Goal: Task Accomplishment & Management: Complete application form

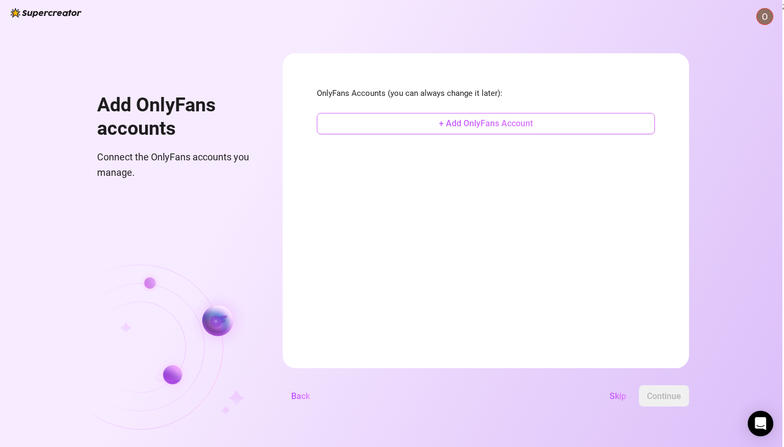
click at [425, 126] on button "+ Add OnlyFans Account" at bounding box center [486, 123] width 338 height 21
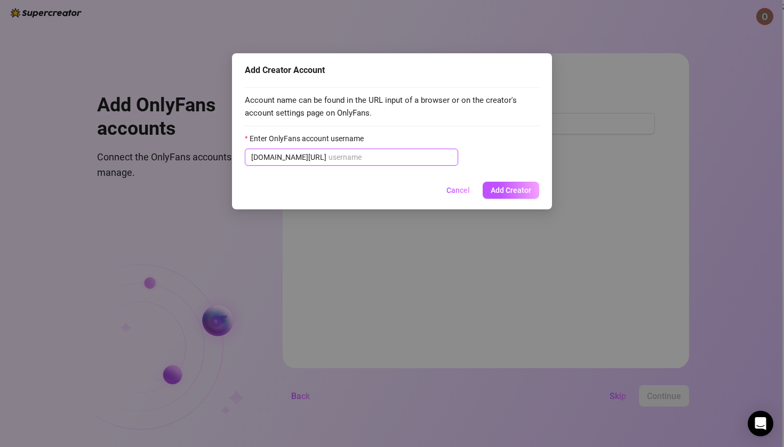
paste input "u524033833"
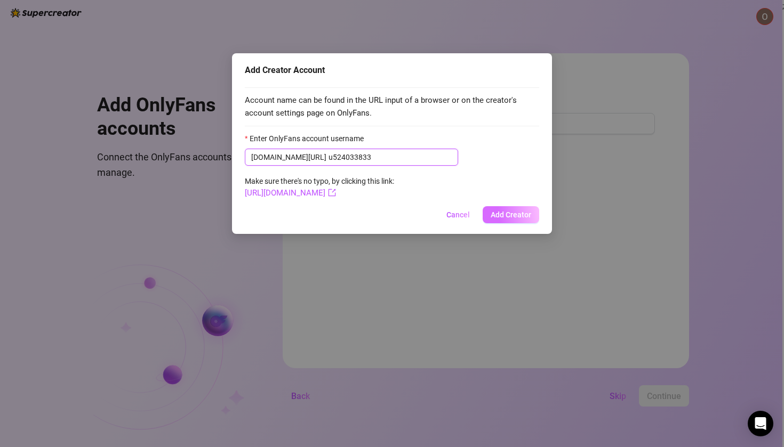
type input "u524033833"
click at [511, 211] on span "Add Creator" at bounding box center [511, 215] width 41 height 9
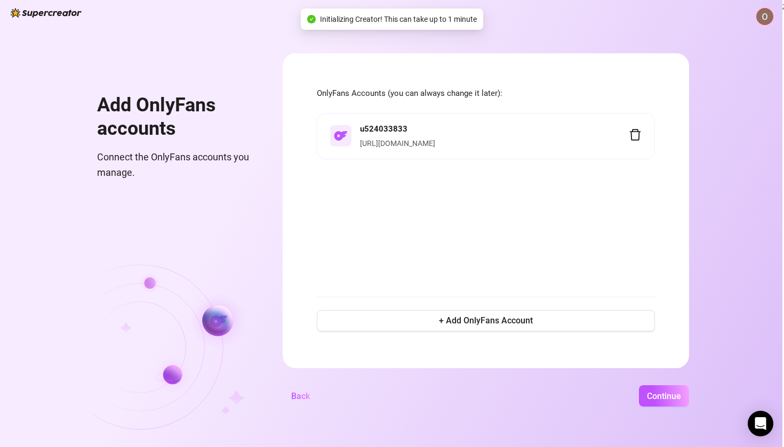
click at [646, 230] on body "Add OnlyFans accounts Connect the OnlyFans accounts you manage. OnlyFans Accoun…" at bounding box center [392, 223] width 784 height 447
click at [681, 401] on span "Continue" at bounding box center [664, 396] width 34 height 10
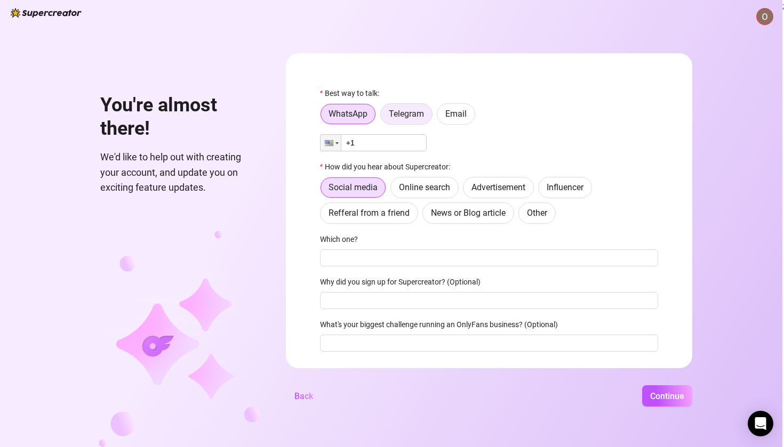
click at [421, 119] on label "Telegram" at bounding box center [406, 113] width 52 height 21
click at [383, 117] on input "Telegram" at bounding box center [383, 117] width 0 height 0
click at [467, 114] on span "Email" at bounding box center [455, 114] width 21 height 10
click at [440, 117] on input "Email" at bounding box center [440, 117] width 0 height 0
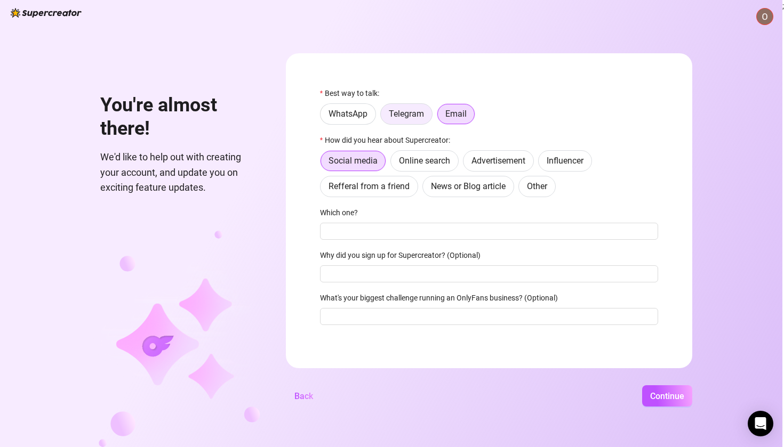
click at [410, 116] on span "Telegram" at bounding box center [406, 114] width 35 height 10
click at [383, 117] on input "Telegram" at bounding box center [383, 117] width 0 height 0
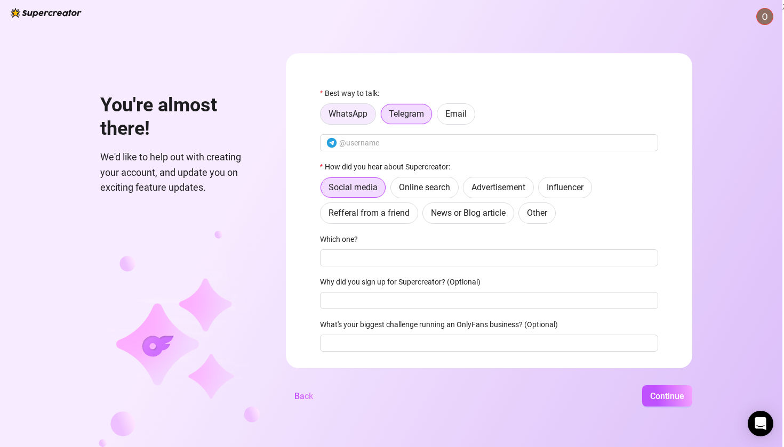
click at [366, 114] on span "WhatsApp" at bounding box center [347, 114] width 39 height 10
click at [323, 117] on input "WhatsApp" at bounding box center [323, 117] width 0 height 0
click at [200, 162] on span "We'd like to help out with creating your account, and update you on exciting fe…" at bounding box center [180, 172] width 160 height 45
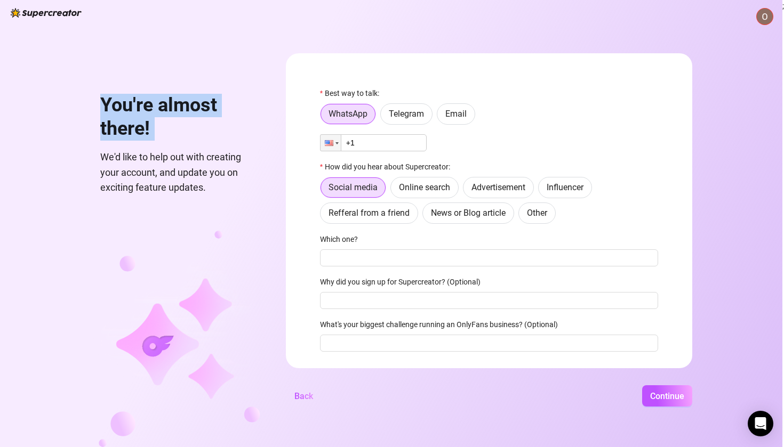
click at [200, 162] on span "We'd like to help out with creating your account, and update you on exciting fe…" at bounding box center [180, 172] width 160 height 45
click at [197, 175] on span "We'd like to help out with creating your account, and update you on exciting fe…" at bounding box center [180, 172] width 160 height 45
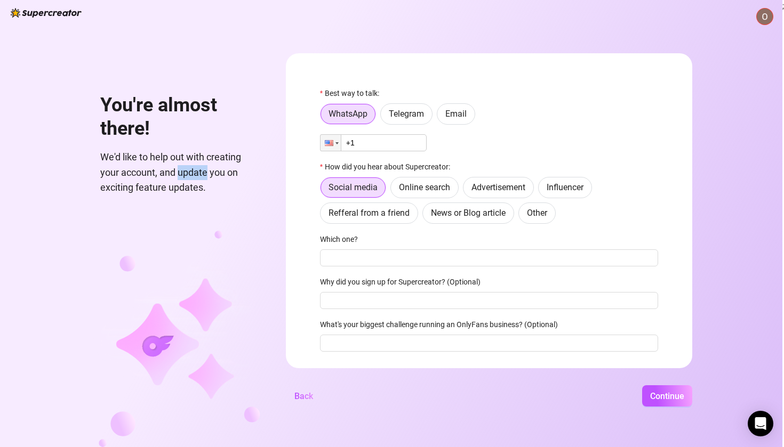
click at [197, 175] on span "We'd like to help out with creating your account, and update you on exciting fe…" at bounding box center [180, 172] width 160 height 45
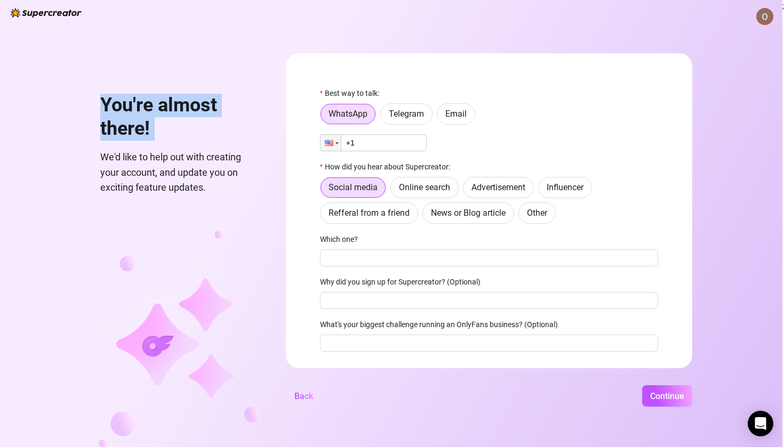
click at [197, 175] on span "We'd like to help out with creating your account, and update you on exciting fe…" at bounding box center [180, 172] width 160 height 45
click at [202, 198] on div "You're almost there! We'd like to help out with creating your account, and upda…" at bounding box center [175, 250] width 170 height 394
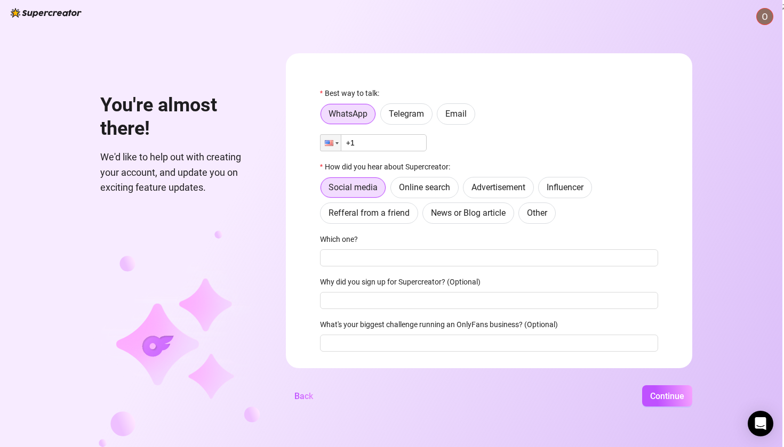
click at [204, 181] on span "We'd like to help out with creating your account, and update you on exciting fe…" at bounding box center [180, 172] width 160 height 45
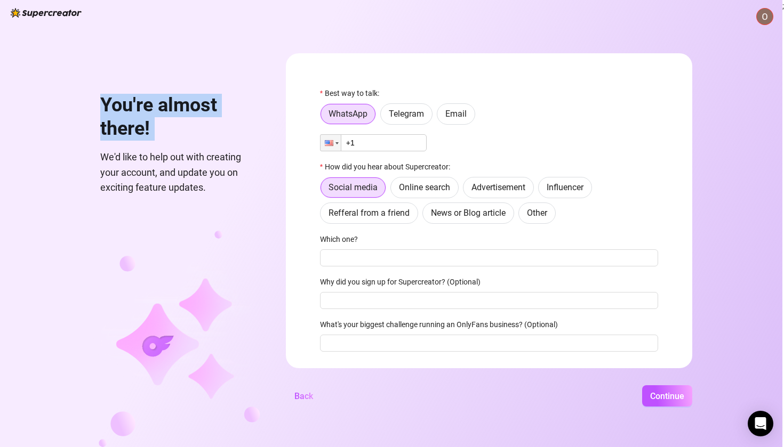
click at [204, 181] on span "We'd like to help out with creating your account, and update you on exciting fe…" at bounding box center [180, 172] width 160 height 45
click at [280, 197] on div "You're almost there! We'd like to help out with creating your account, and upda…" at bounding box center [391, 223] width 782 height 447
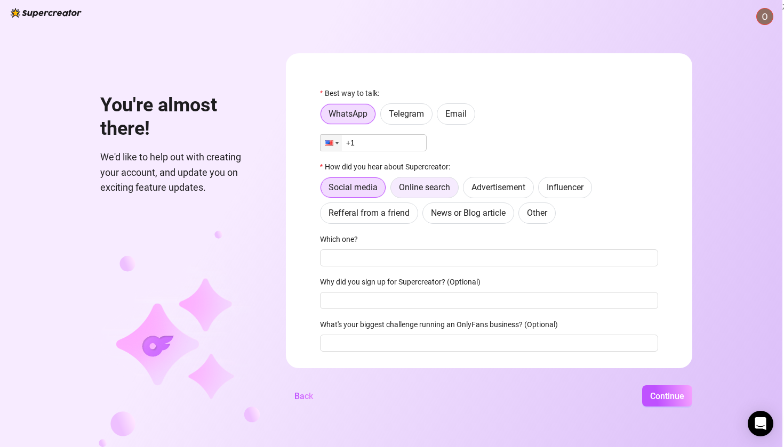
click at [445, 184] on span "Online search" at bounding box center [424, 187] width 51 height 10
click at [394, 190] on input "Online search" at bounding box center [394, 190] width 0 height 0
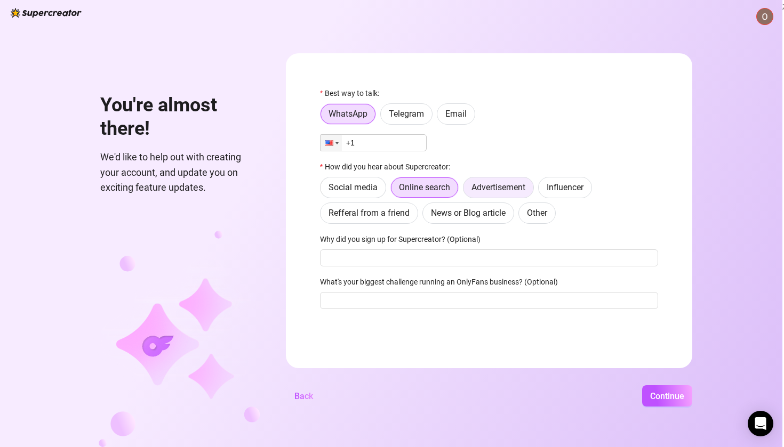
click at [520, 185] on span "Advertisement" at bounding box center [498, 187] width 54 height 10
click at [466, 190] on input "Advertisement" at bounding box center [466, 190] width 0 height 0
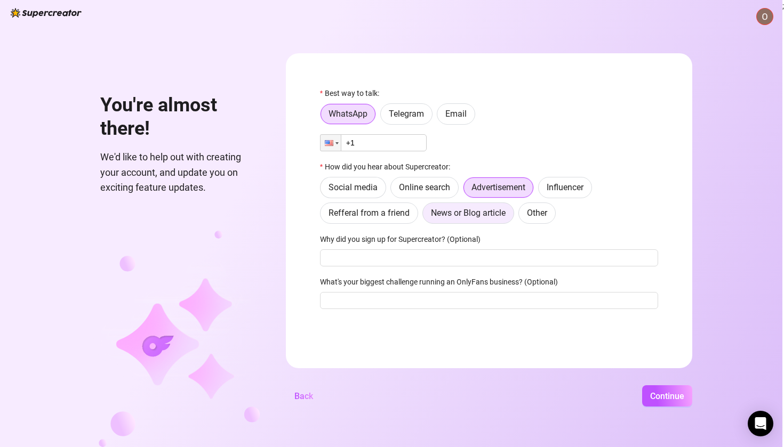
click at [506, 209] on span "News or Blog article" at bounding box center [468, 213] width 75 height 10
click at [426, 216] on input "News or Blog article" at bounding box center [426, 216] width 0 height 0
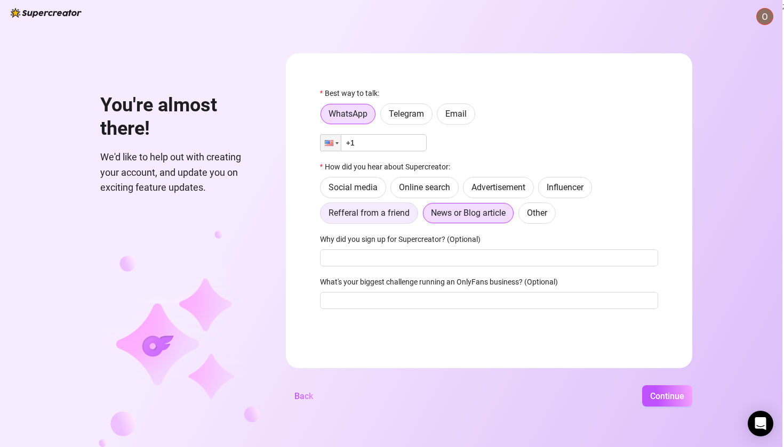
click at [384, 209] on span "Refferal from a friend" at bounding box center [368, 213] width 81 height 10
click at [323, 216] on input "Refferal from a friend" at bounding box center [323, 216] width 0 height 0
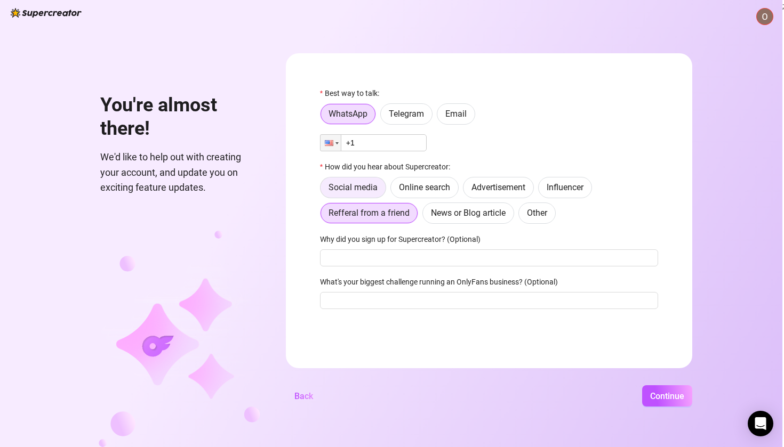
click at [379, 194] on label "Social media" at bounding box center [353, 187] width 66 height 21
click at [323, 190] on input "Social media" at bounding box center [323, 190] width 0 height 0
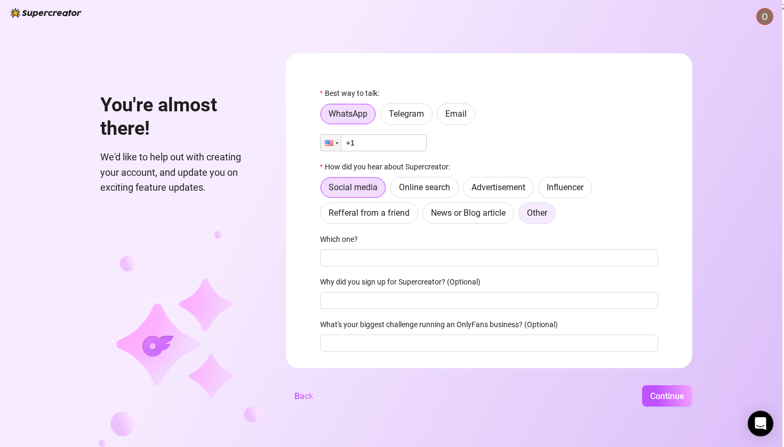
click at [547, 212] on span "Other" at bounding box center [537, 213] width 20 height 10
click at [522, 216] on input "Other" at bounding box center [522, 216] width 0 height 0
click at [583, 186] on span "Influencer" at bounding box center [565, 187] width 37 height 10
click at [541, 190] on input "Influencer" at bounding box center [541, 190] width 0 height 0
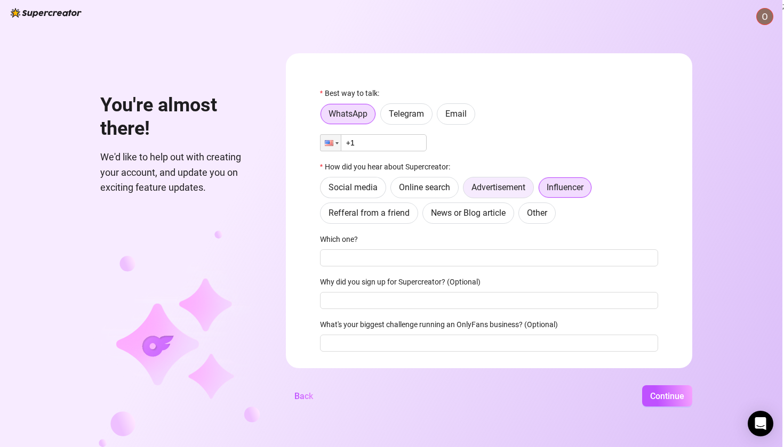
click at [525, 187] on span "Advertisement" at bounding box center [498, 187] width 54 height 10
click at [466, 190] on input "Advertisement" at bounding box center [466, 190] width 0 height 0
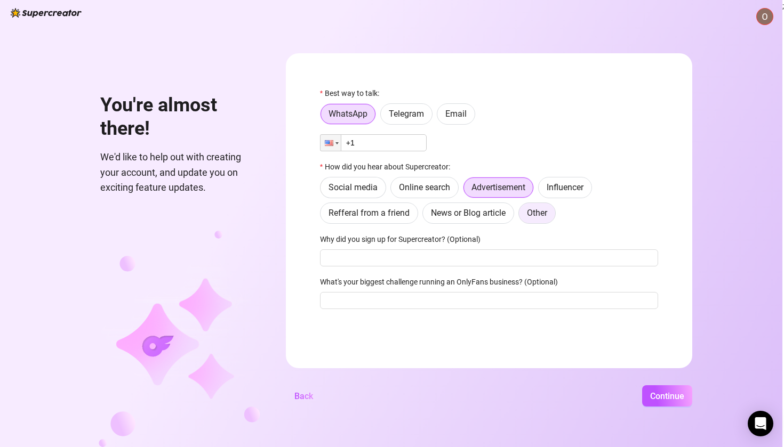
click at [556, 210] on label "Other" at bounding box center [536, 213] width 37 height 21
click at [522, 216] on input "Other" at bounding box center [522, 216] width 0 height 0
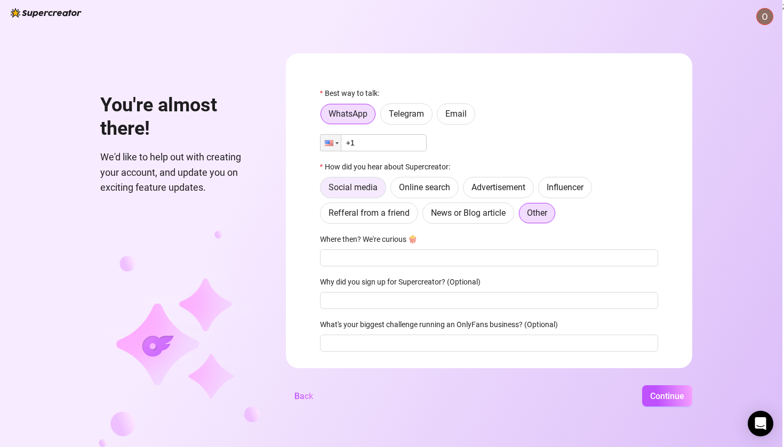
click at [378, 186] on span "Social media" at bounding box center [352, 187] width 49 height 10
click at [323, 190] on input "Social media" at bounding box center [323, 190] width 0 height 0
click at [434, 184] on span "Online search" at bounding box center [424, 187] width 51 height 10
click at [394, 190] on input "Online search" at bounding box center [394, 190] width 0 height 0
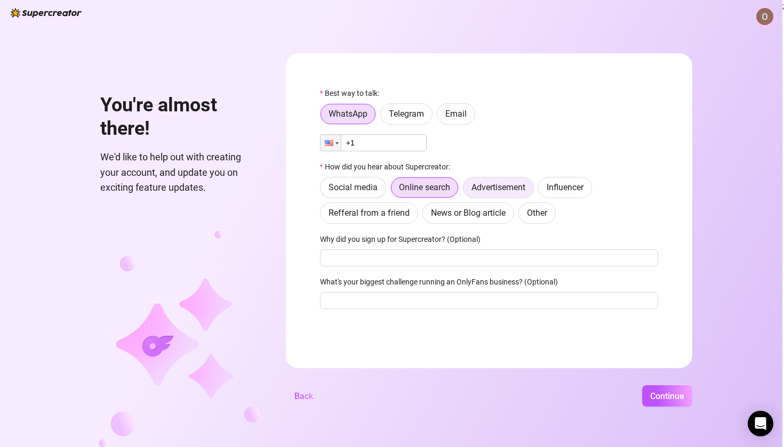
click at [490, 185] on label "Advertisement" at bounding box center [498, 187] width 71 height 21
click at [466, 190] on input "Advertisement" at bounding box center [466, 190] width 0 height 0
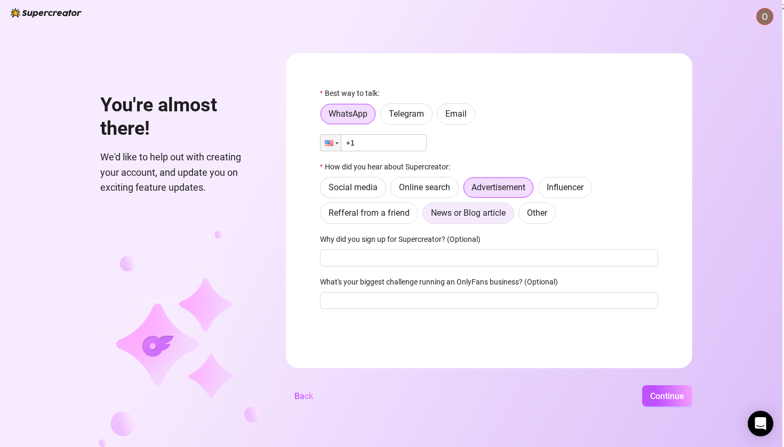
click at [481, 221] on label "News or Blog article" at bounding box center [468, 213] width 92 height 21
click at [426, 216] on input "News or Blog article" at bounding box center [426, 216] width 0 height 0
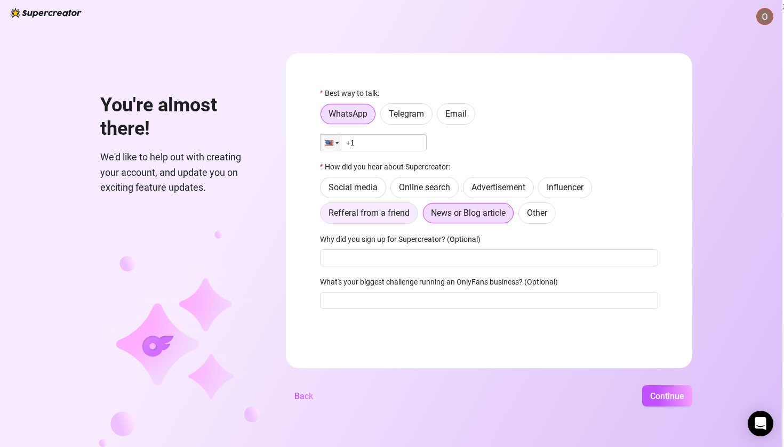
click at [406, 218] on span "Refferal from a friend" at bounding box center [368, 213] width 81 height 10
click at [323, 216] on input "Refferal from a friend" at bounding box center [323, 216] width 0 height 0
click at [400, 206] on span at bounding box center [368, 213] width 97 height 20
click at [324, 217] on input "Refferal from a friend" at bounding box center [324, 217] width 0 height 0
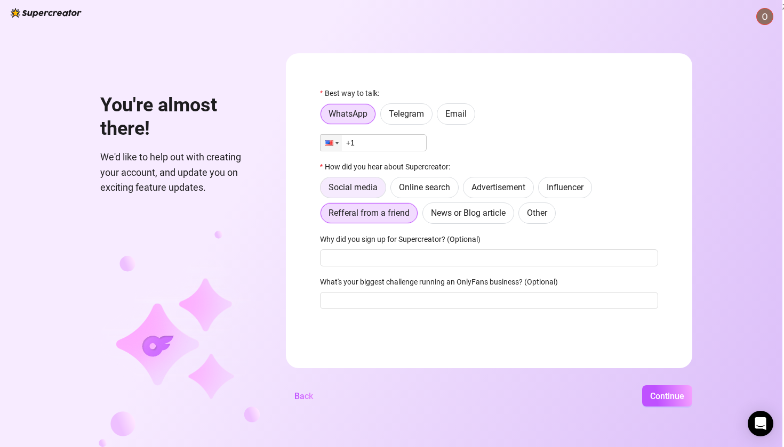
click at [385, 182] on label "Social media" at bounding box center [353, 187] width 66 height 21
click at [323, 190] on input "Social media" at bounding box center [323, 190] width 0 height 0
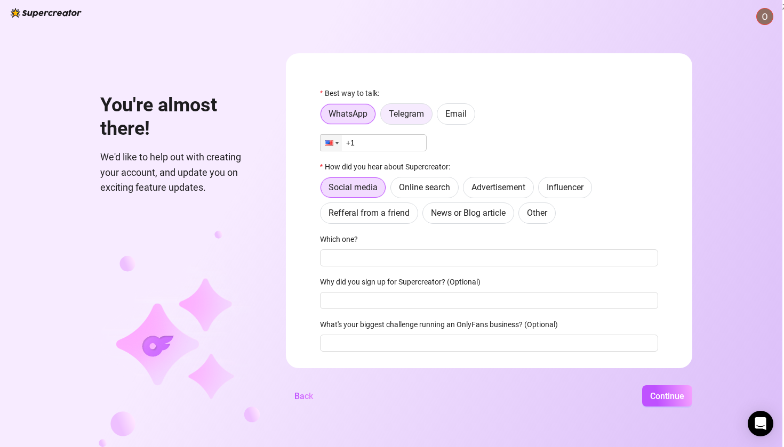
click at [432, 121] on label "Telegram" at bounding box center [406, 113] width 52 height 21
click at [383, 117] on input "Telegram" at bounding box center [383, 117] width 0 height 0
click at [467, 116] on span "Email" at bounding box center [455, 114] width 21 height 10
click at [440, 117] on input "Email" at bounding box center [440, 117] width 0 height 0
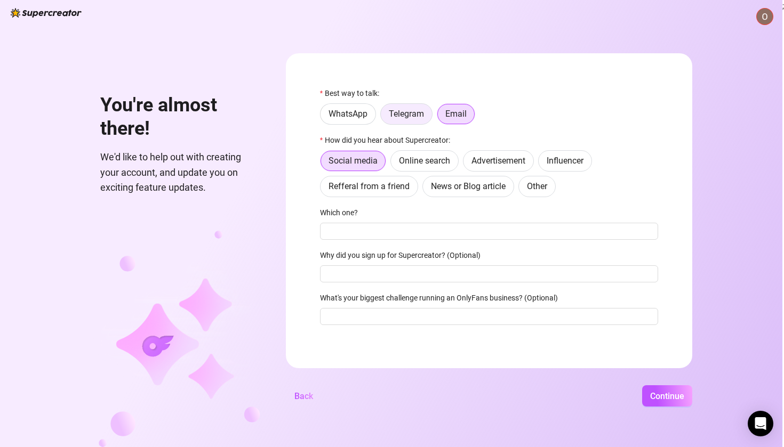
click at [423, 115] on span "Telegram" at bounding box center [406, 114] width 35 height 10
click at [383, 117] on input "Telegram" at bounding box center [383, 117] width 0 height 0
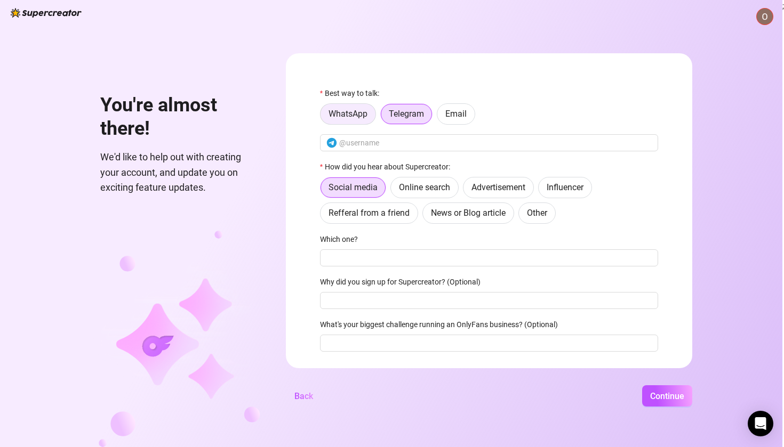
click at [367, 115] on span "WhatsApp" at bounding box center [347, 114] width 39 height 10
click at [323, 117] on input "WhatsApp" at bounding box center [323, 117] width 0 height 0
click at [424, 110] on span "Telegram" at bounding box center [406, 114] width 35 height 10
click at [383, 117] on input "Telegram" at bounding box center [383, 117] width 0 height 0
